Goal: Transaction & Acquisition: Book appointment/travel/reservation

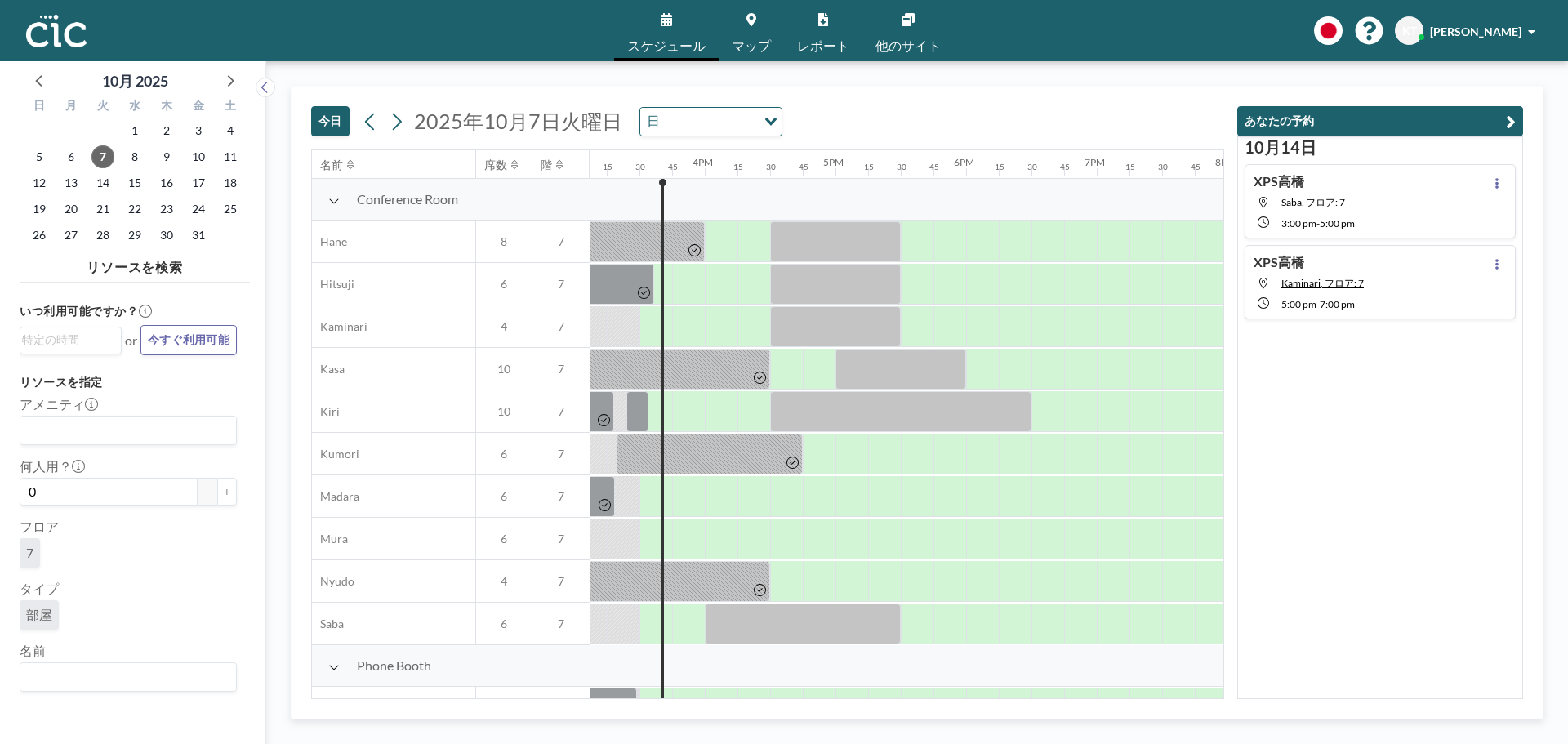
scroll to position [0, 1992]
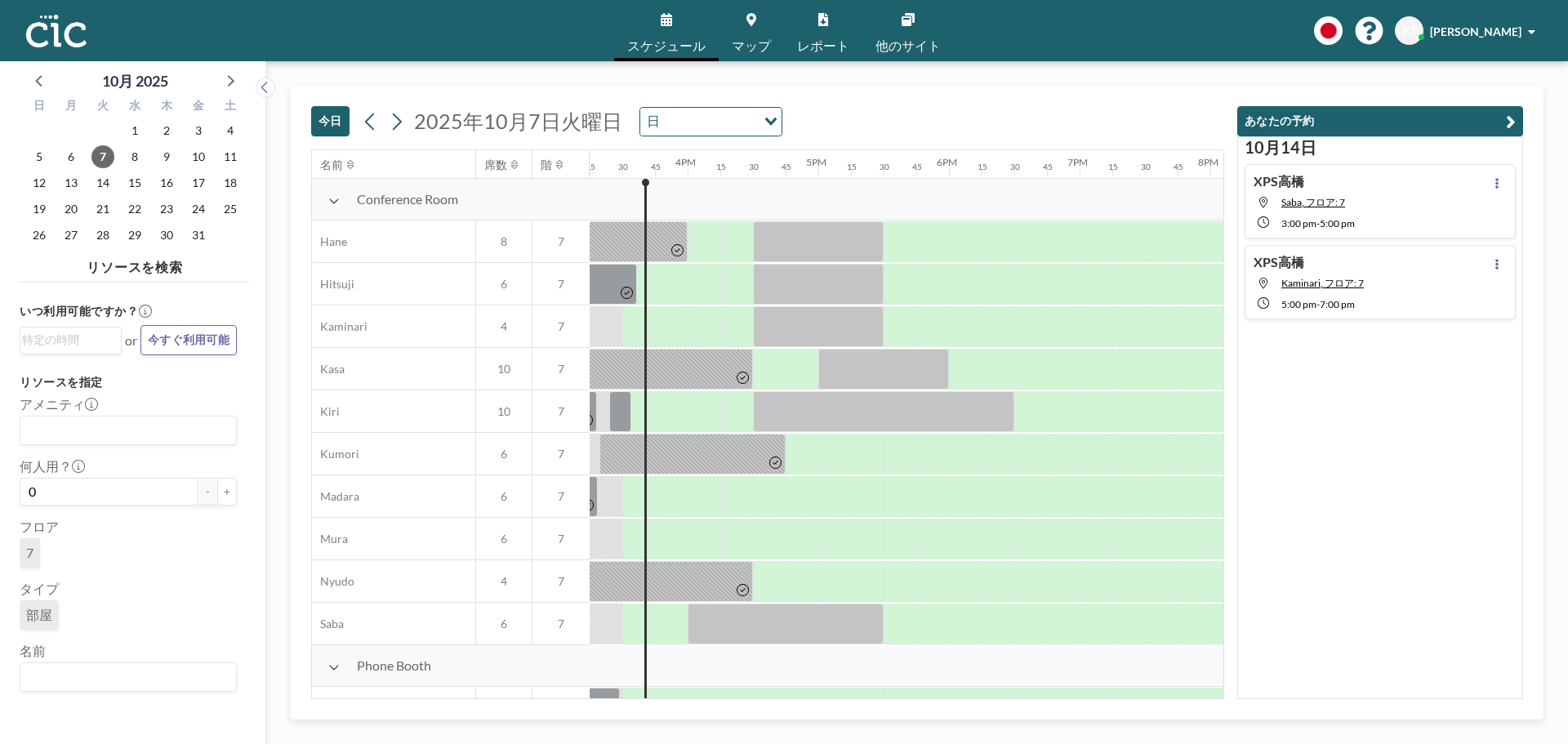
click at [326, 204] on div "Conference Room" at bounding box center [451, 199] width 277 height 42
click at [334, 202] on icon at bounding box center [333, 200] width 11 height 13
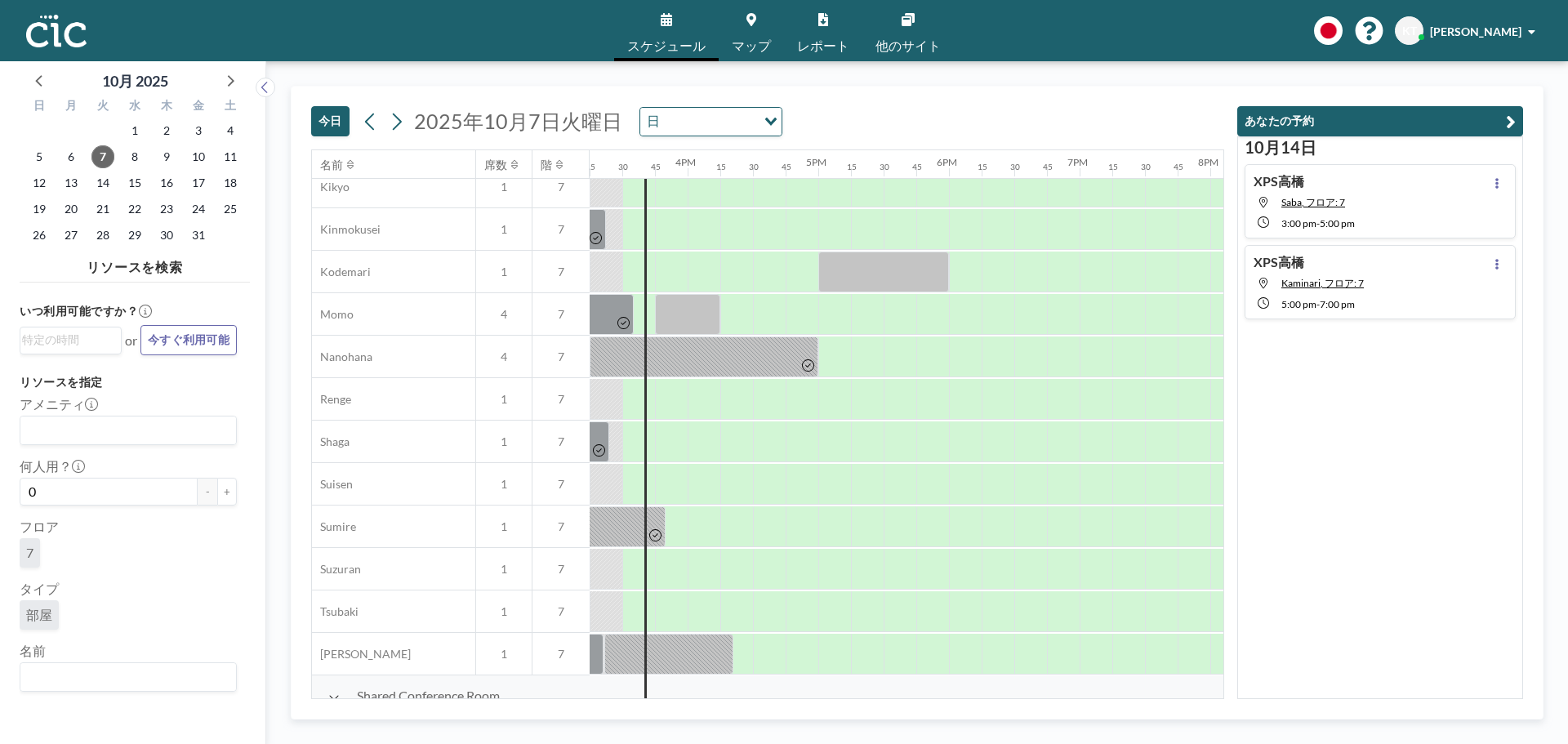
scroll to position [269, 1992]
click at [828, 523] on div at bounding box center [834, 523] width 32 height 41
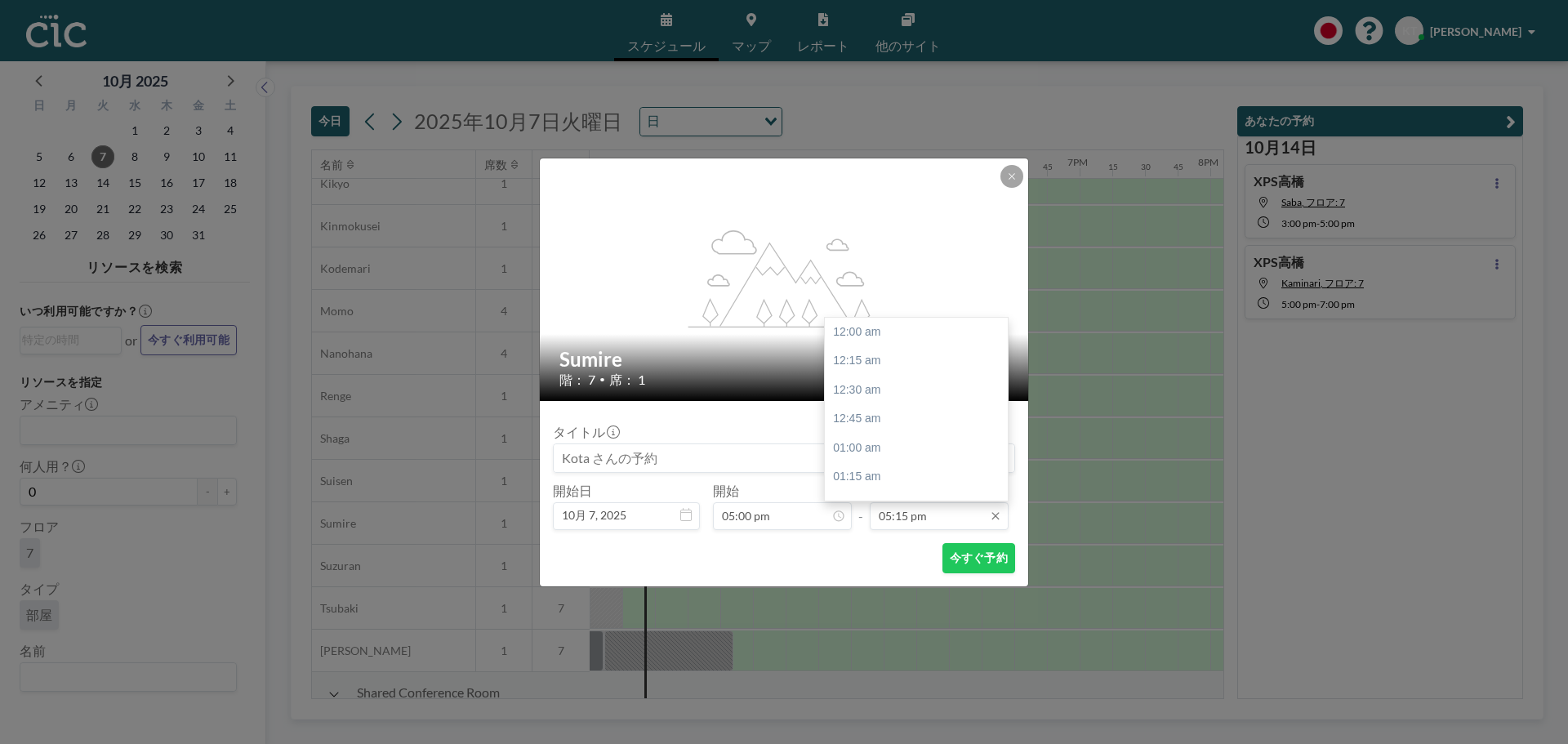
scroll to position [2006, 0]
click at [903, 428] on div "06:00 pm" at bounding box center [920, 419] width 191 height 29
type input "06:00 pm"
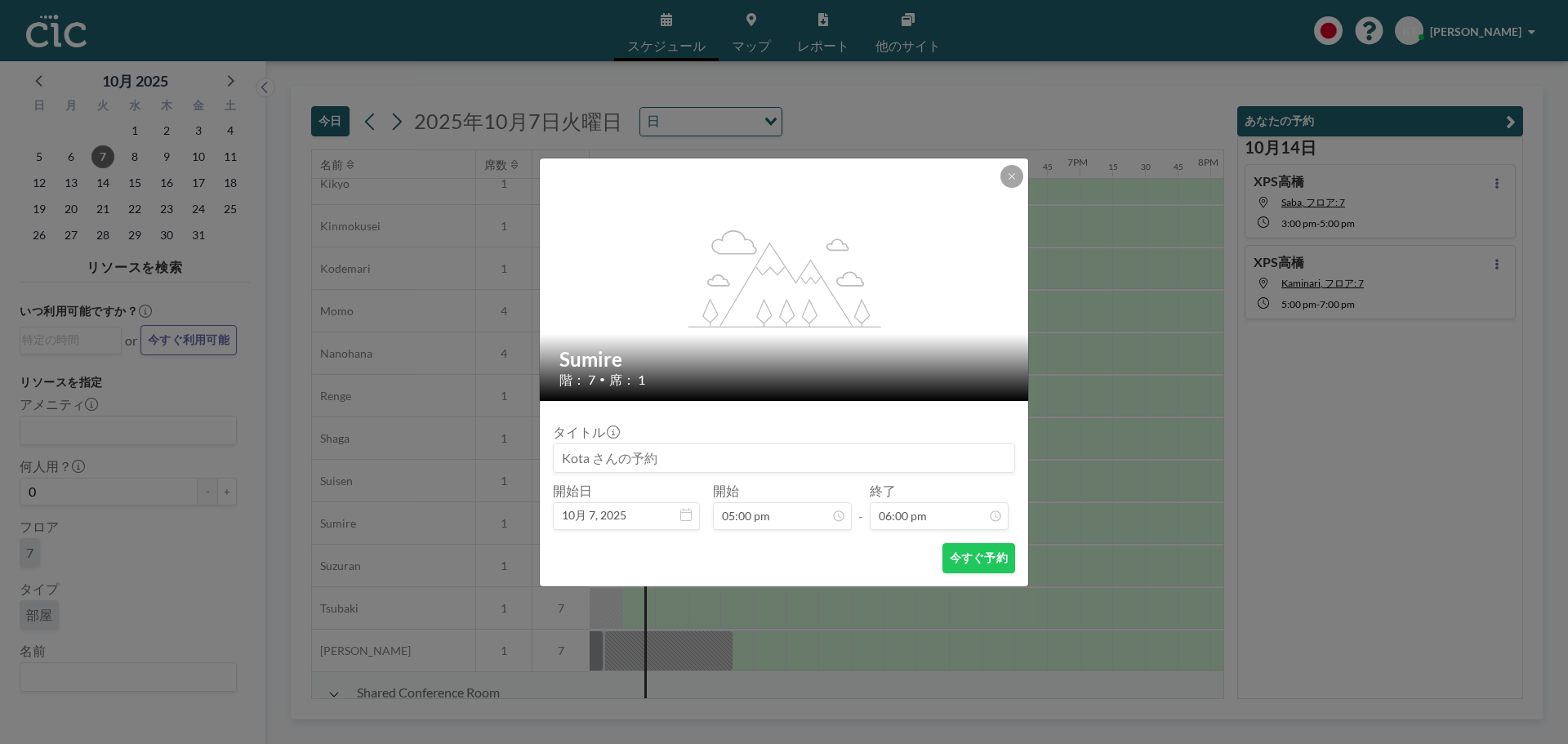
click at [691, 453] on input at bounding box center [784, 458] width 461 height 27
type input "フ"
type input "Sumire：XPS[PERSON_NAME]"
click at [988, 548] on button "今すぐ予約" at bounding box center [978, 558] width 73 height 30
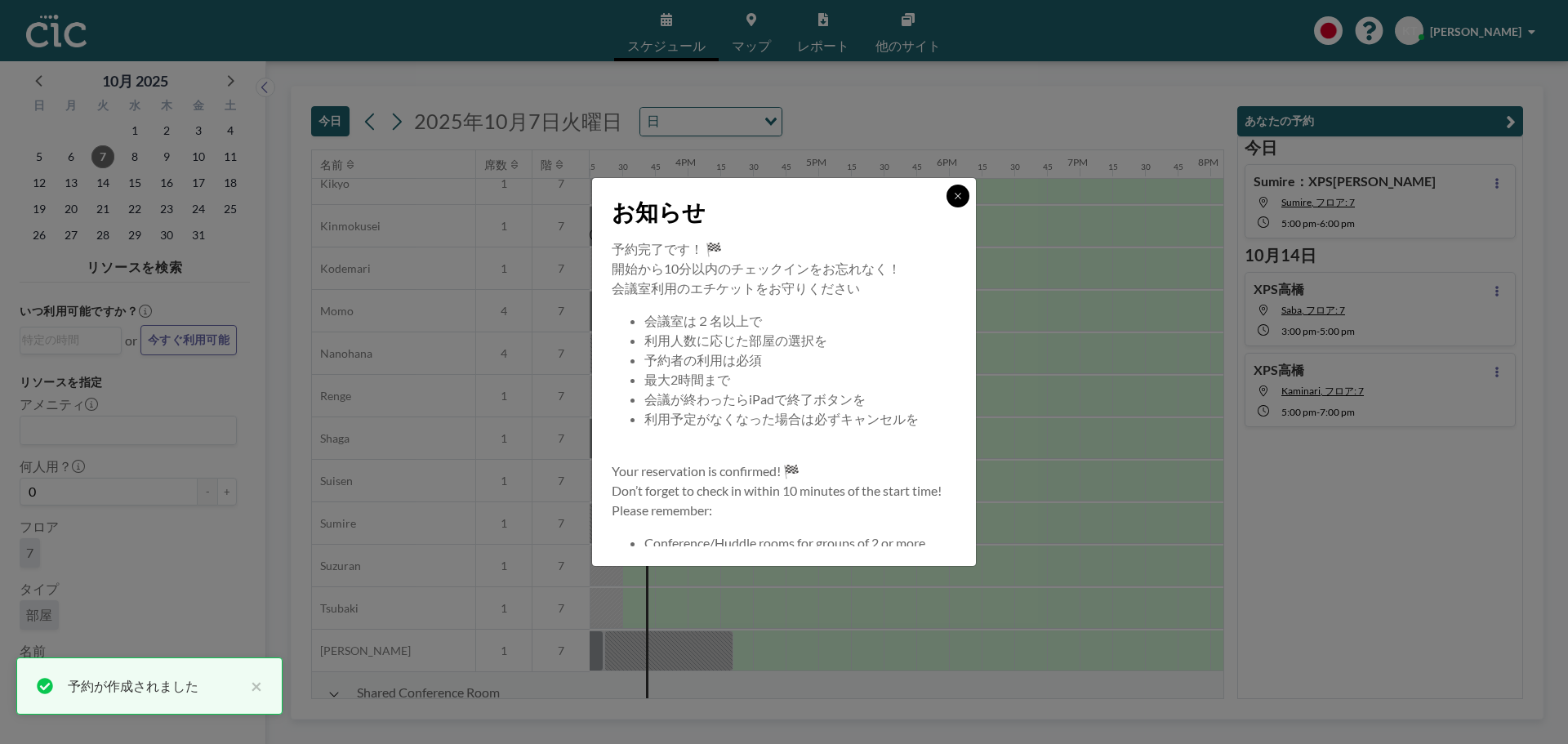
click at [961, 196] on icon at bounding box center [958, 195] width 9 height 9
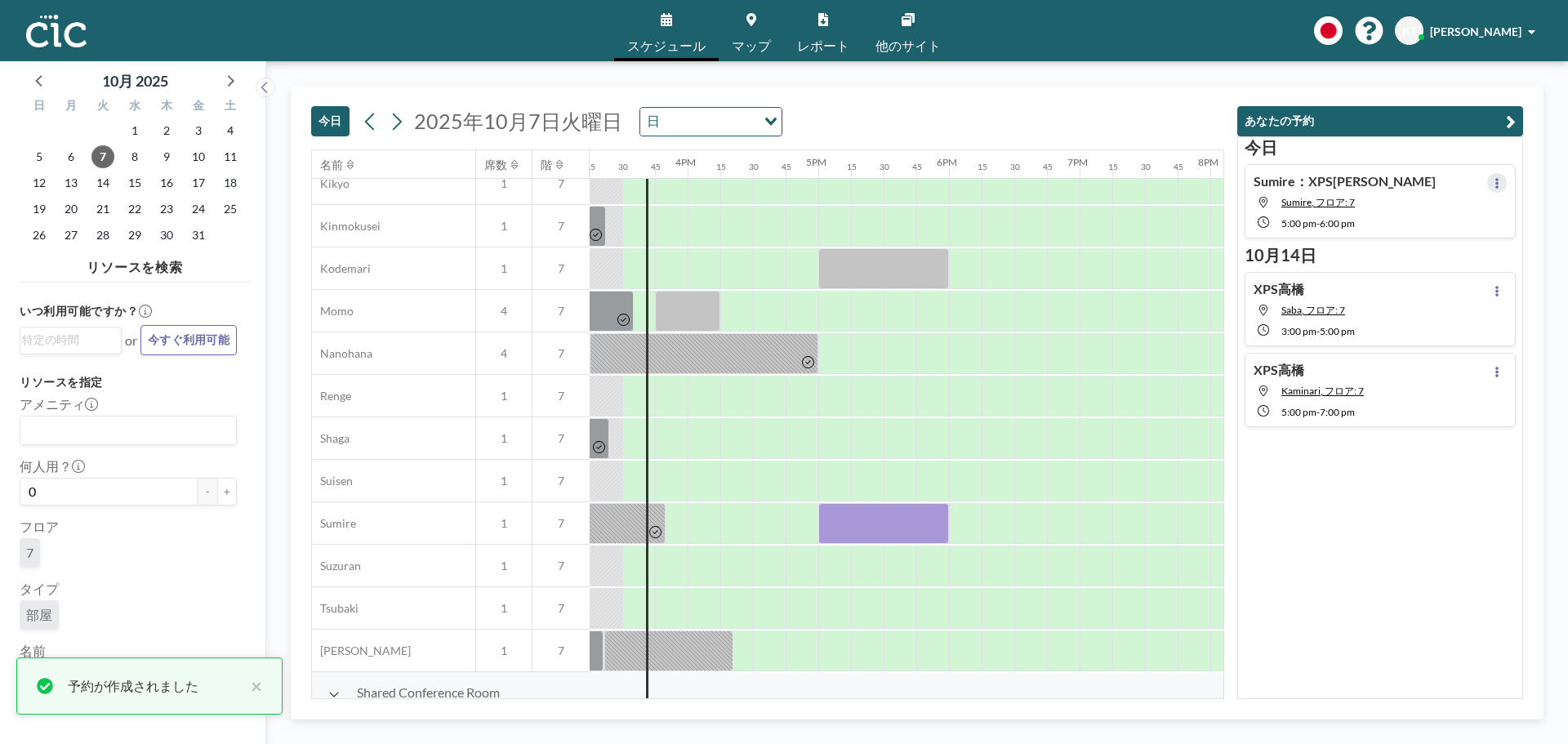
click at [1493, 184] on button at bounding box center [1496, 182] width 20 height 20
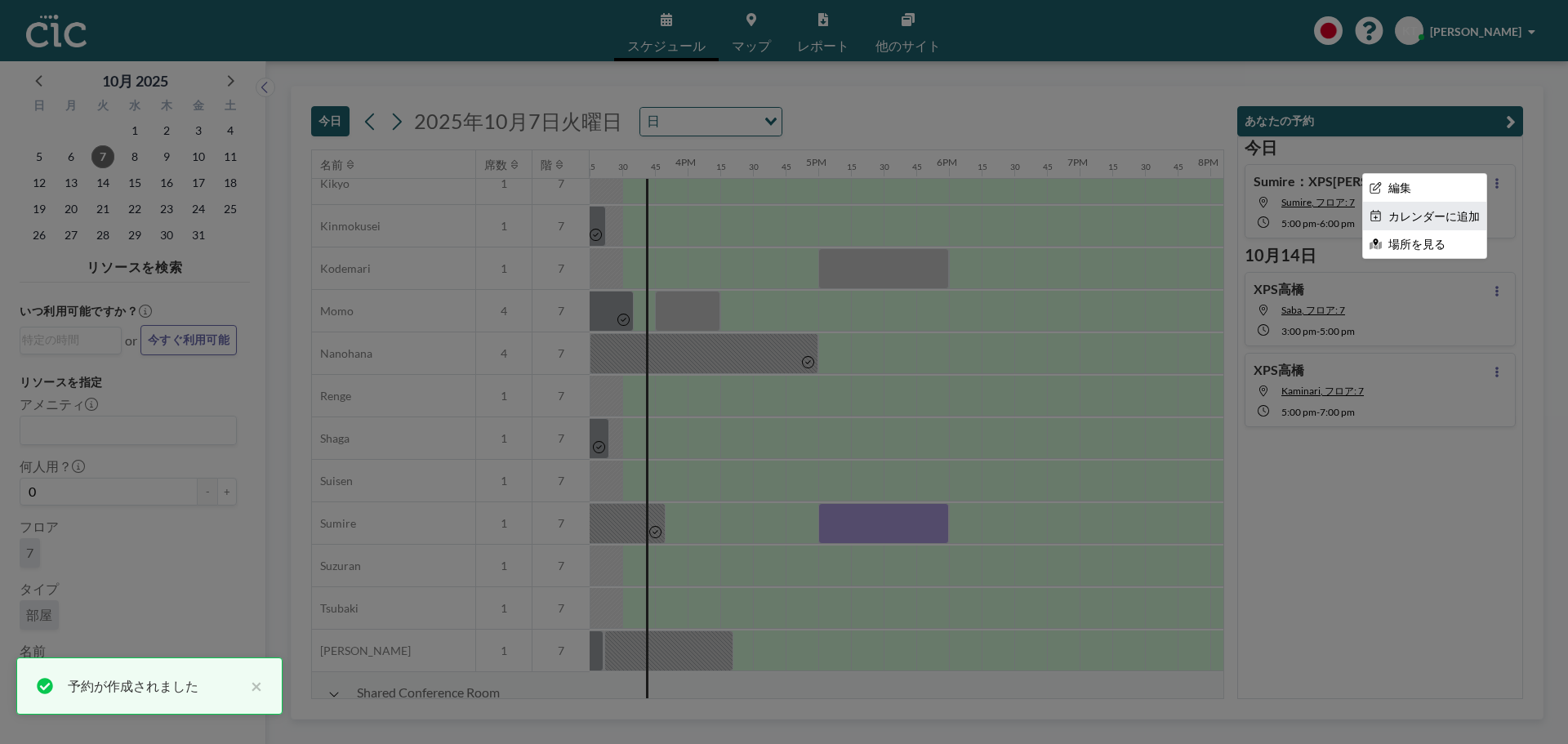
click at [1454, 215] on li "カレンダーに追加" at bounding box center [1424, 216] width 123 height 27
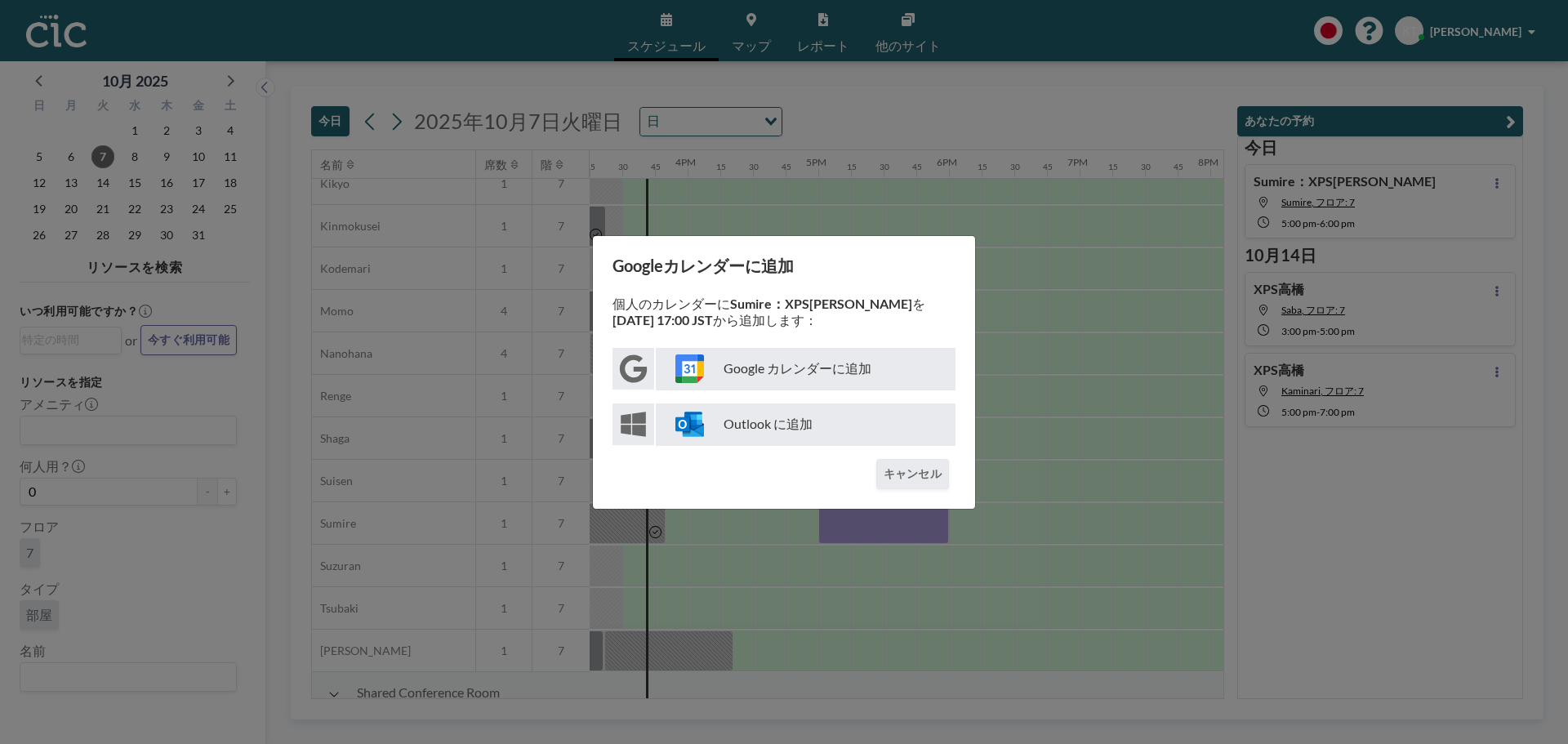
click at [821, 356] on p "Google カレンダーに追加" at bounding box center [805, 369] width 300 height 43
